Goal: Information Seeking & Learning: Check status

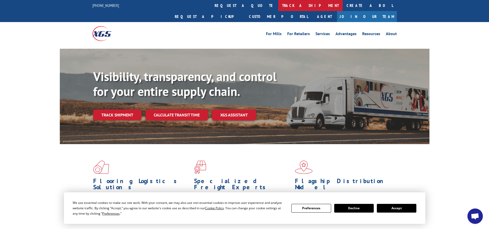
click at [278, 6] on link "track a shipment" at bounding box center [310, 5] width 64 height 11
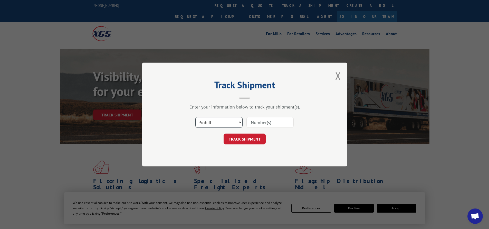
drag, startPoint x: 219, startPoint y: 121, endPoint x: 217, endPoint y: 122, distance: 2.6
click at [219, 122] on select "Select category... Probill BOL PO" at bounding box center [218, 122] width 47 height 11
select select "bol"
click at [195, 117] on select "Select category... Probill BOL PO" at bounding box center [218, 122] width 47 height 11
drag, startPoint x: 260, startPoint y: 125, endPoint x: 268, endPoint y: 125, distance: 8.0
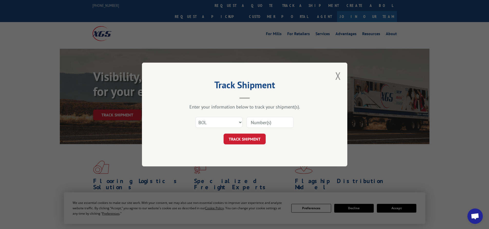
click at [260, 125] on input at bounding box center [269, 122] width 47 height 11
paste input "2867345"
type input "2867345"
click button "TRACK SHIPMENT" at bounding box center [245, 139] width 42 height 11
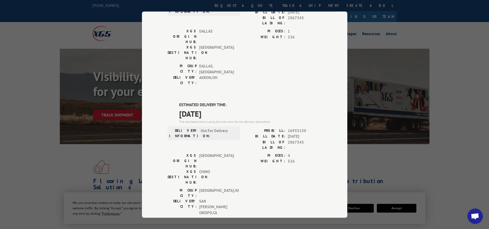
scroll to position [77, 0]
